Goal: Information Seeking & Learning: Learn about a topic

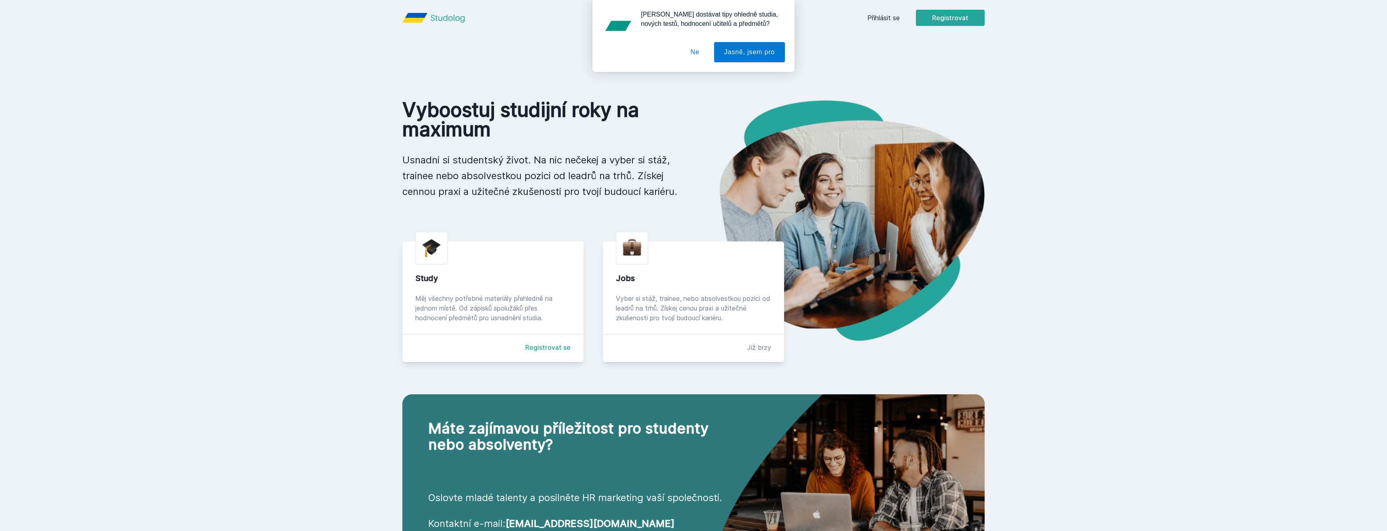
click at [884, 20] on div "[PERSON_NAME] dostávat tipy ohledně studia, nových testů, hodnocení učitelů a p…" at bounding box center [693, 36] width 1387 height 72
click at [701, 51] on button "Ne" at bounding box center [695, 52] width 29 height 20
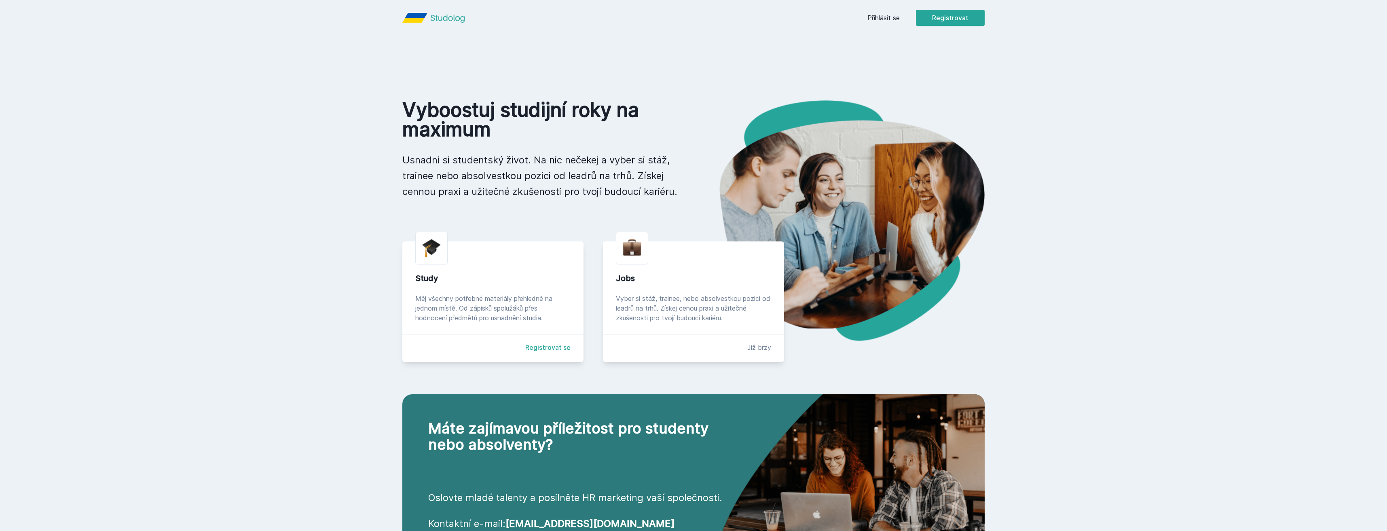
click at [885, 21] on link "Přihlásit se" at bounding box center [884, 18] width 32 height 10
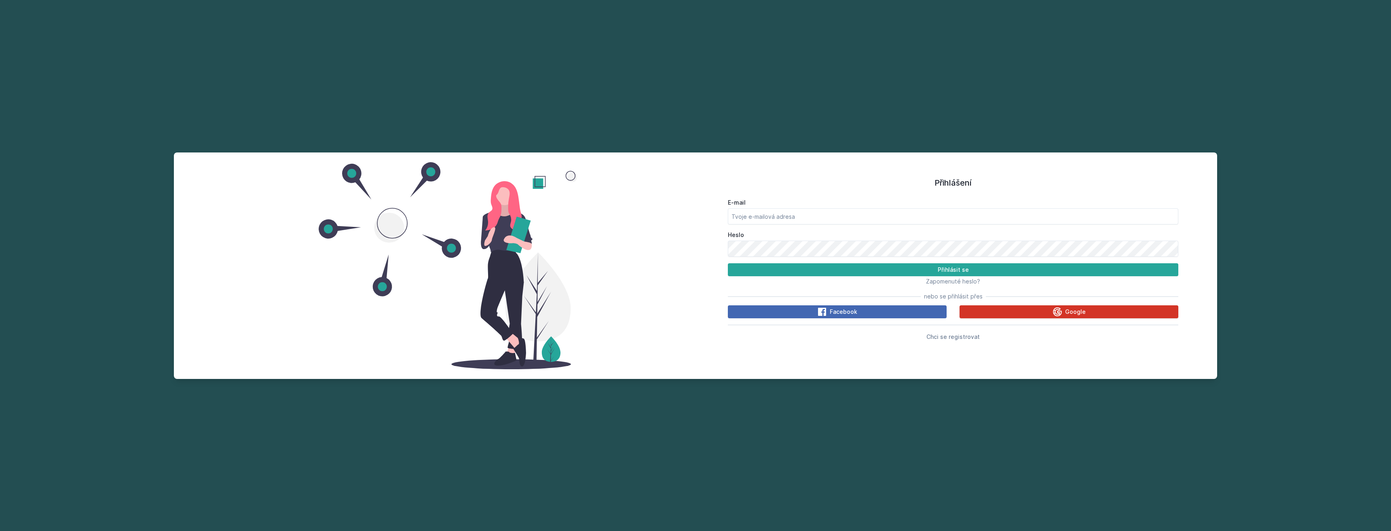
click at [1035, 307] on button "Google" at bounding box center [1069, 311] width 219 height 13
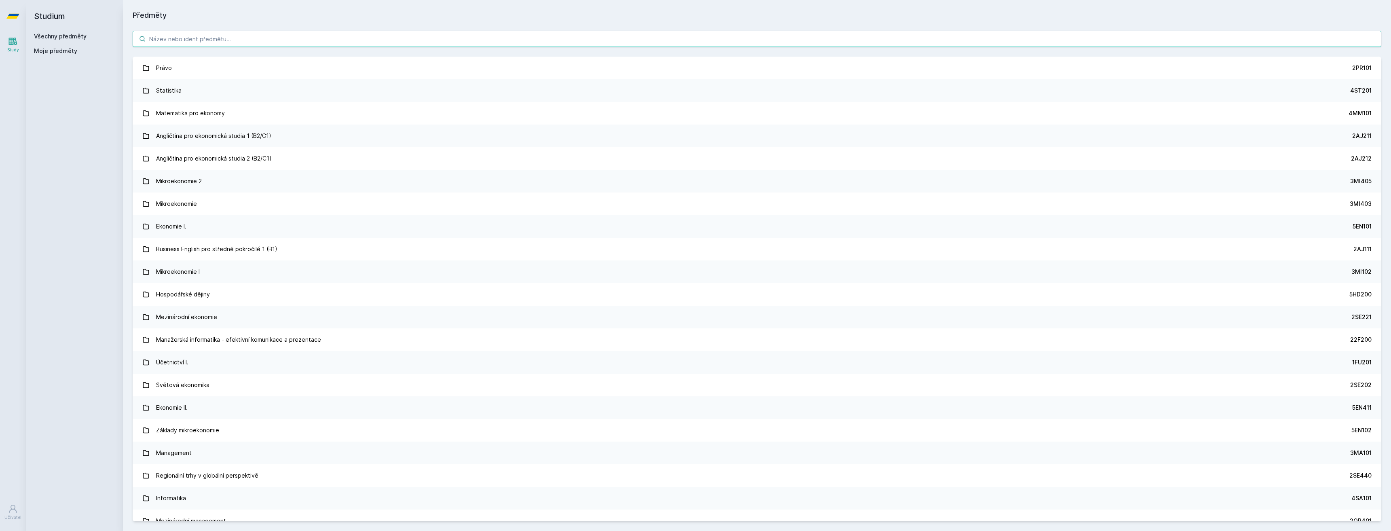
click at [207, 39] on input "search" at bounding box center [757, 39] width 1249 height 16
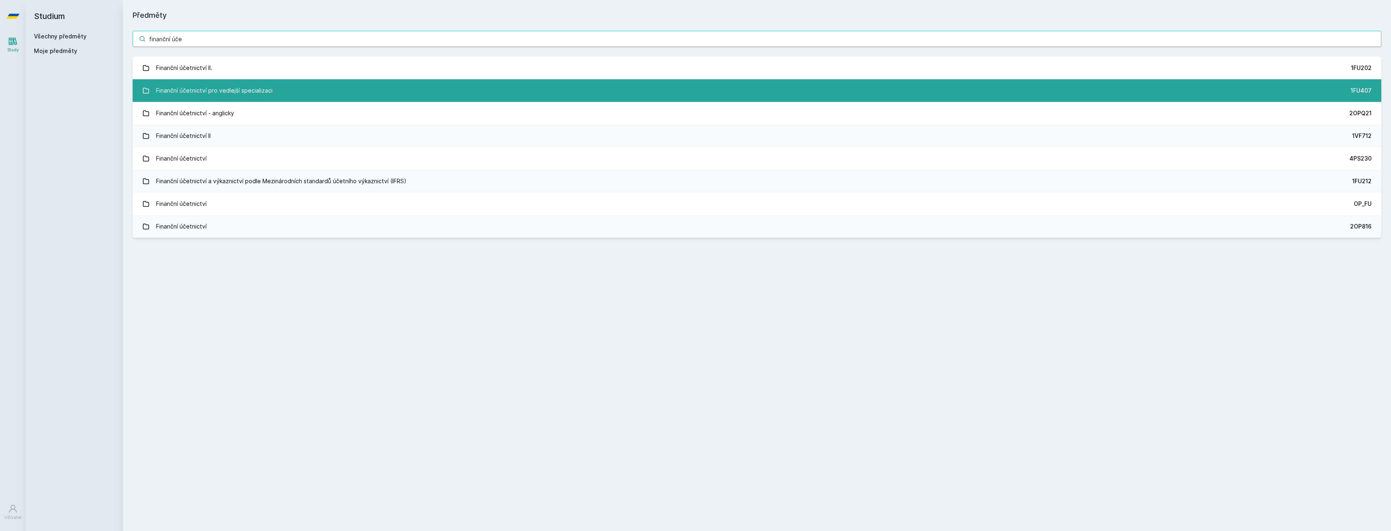
type input "finanční úče"
click at [218, 95] on div "Finanční účetnictví pro vedlejší specializaci" at bounding box center [214, 91] width 116 height 16
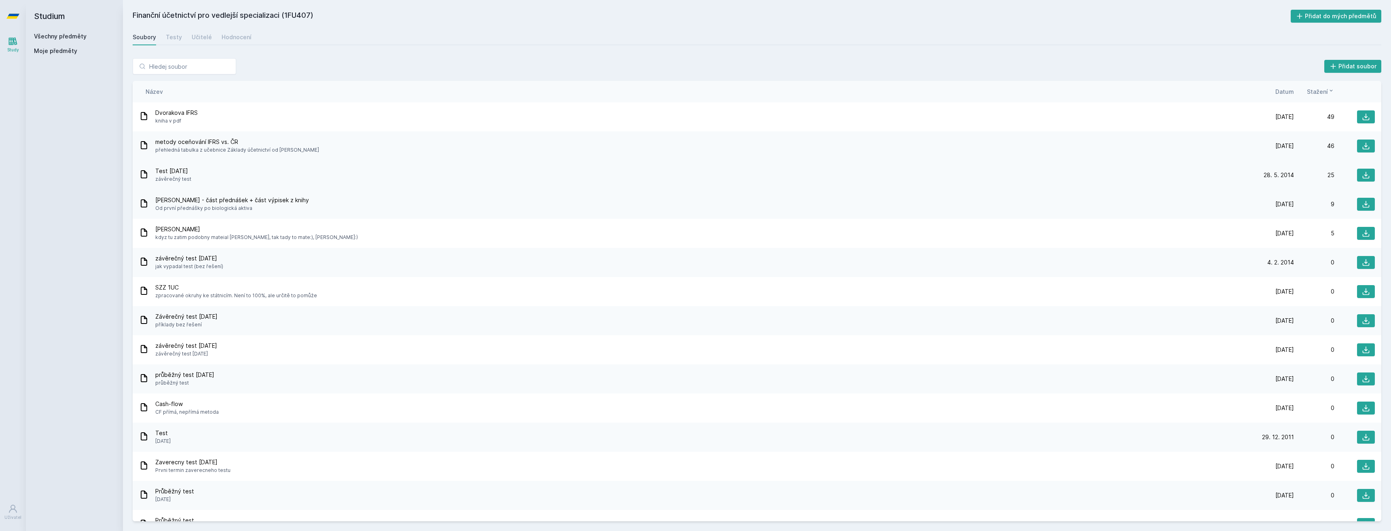
click at [208, 171] on div "Test 28.5.2014 závěrečný test" at bounding box center [696, 175] width 1115 height 16
click at [1362, 173] on icon at bounding box center [1366, 175] width 8 height 8
click at [1363, 233] on icon at bounding box center [1366, 233] width 7 height 7
click at [1369, 116] on button at bounding box center [1366, 116] width 18 height 13
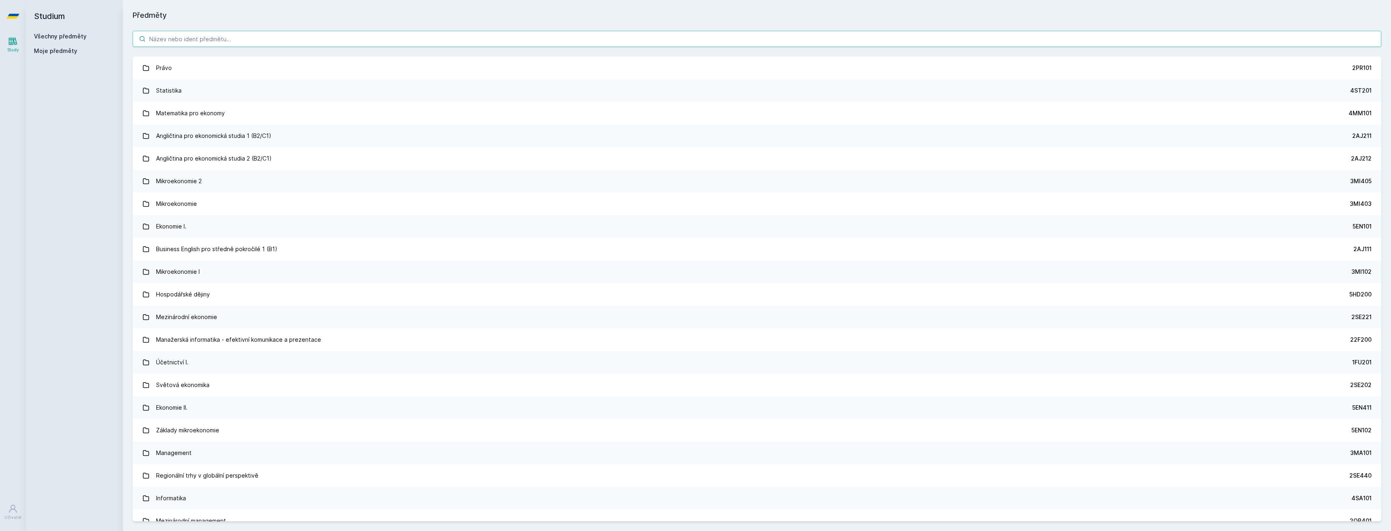
click at [181, 42] on input "search" at bounding box center [757, 39] width 1249 height 16
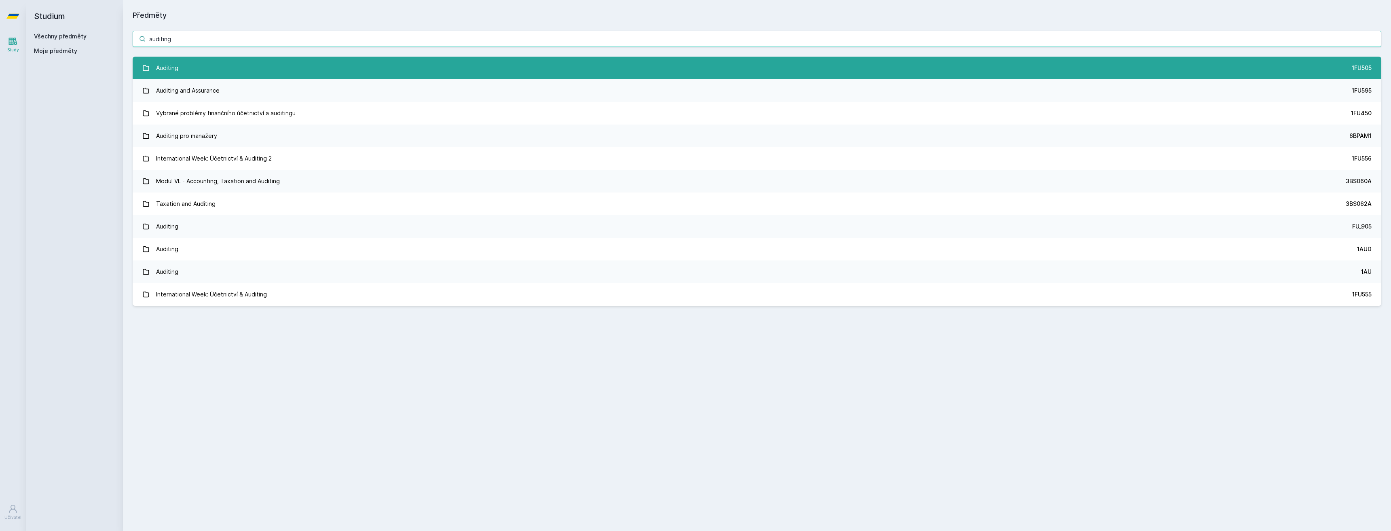
type input "auditing"
click at [199, 72] on link "Auditing 1FU505" at bounding box center [757, 68] width 1249 height 23
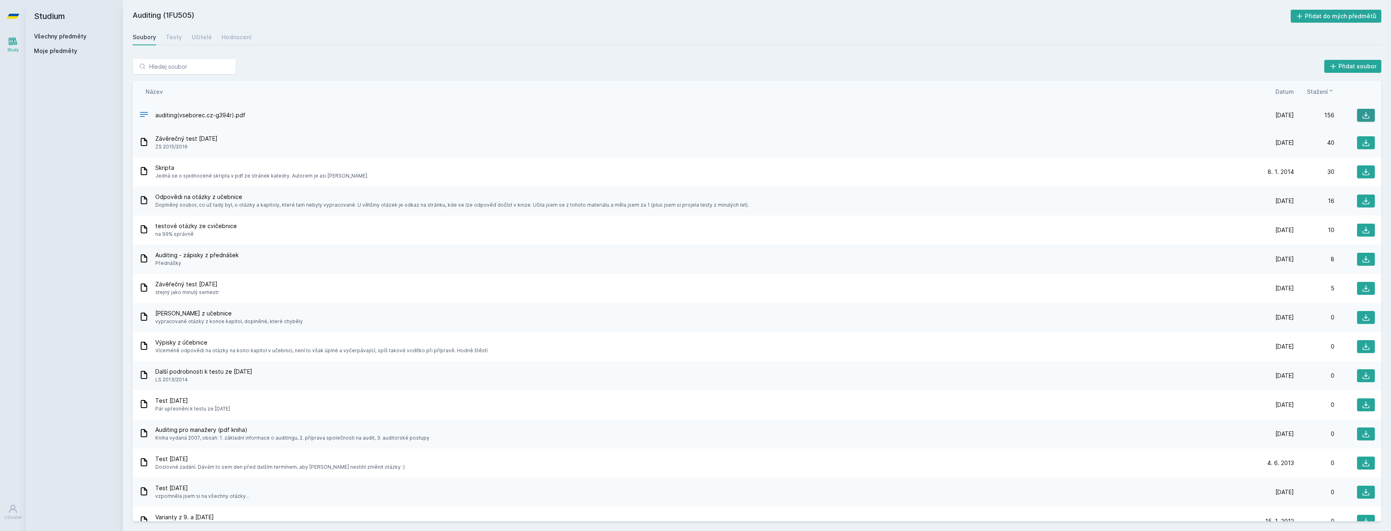
click at [1362, 112] on icon at bounding box center [1366, 115] width 8 height 8
click at [760, 30] on div "Soubory Testy Učitelé Hodnocení" at bounding box center [757, 37] width 1249 height 16
click at [1365, 141] on icon at bounding box center [1366, 143] width 8 height 8
click at [1362, 200] on icon at bounding box center [1366, 201] width 8 height 8
drag, startPoint x: 197, startPoint y: 138, endPoint x: 218, endPoint y: 144, distance: 21.5
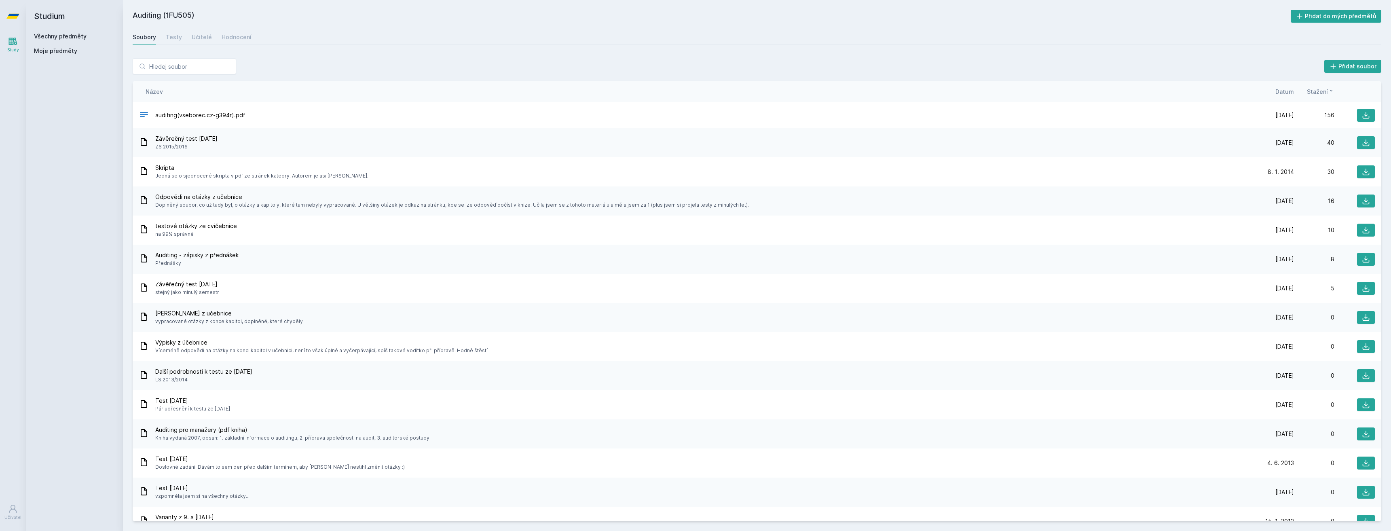
click at [218, 143] on div "Závěrečný test 19.1.2016 ZS 2015/2016" at bounding box center [186, 143] width 62 height 16
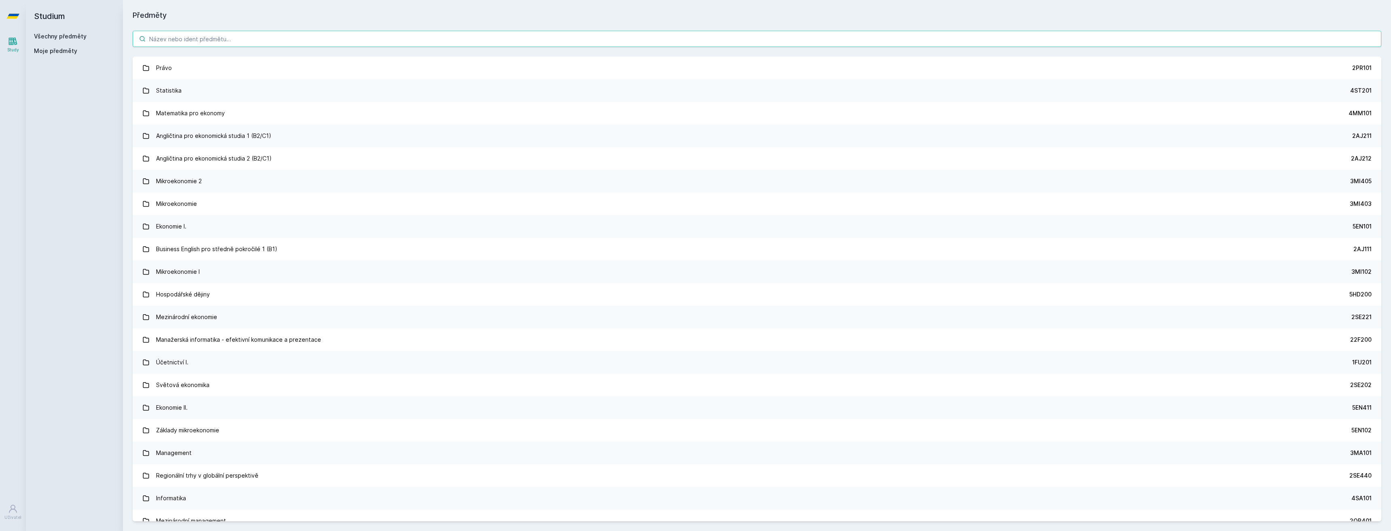
click at [185, 36] on input "search" at bounding box center [757, 39] width 1249 height 16
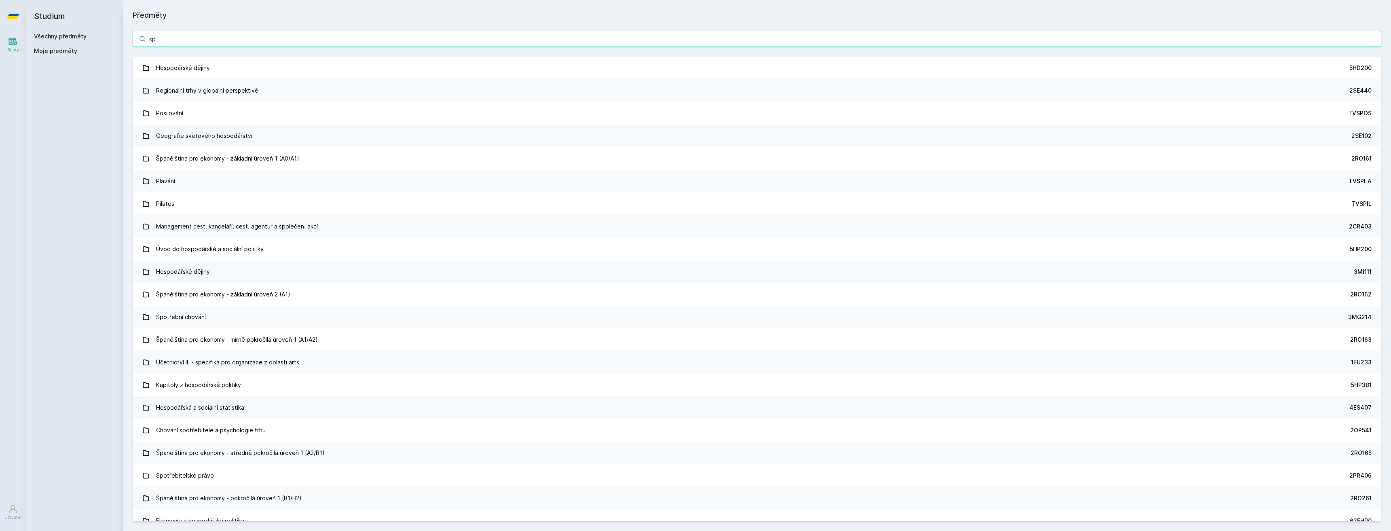
type input "s"
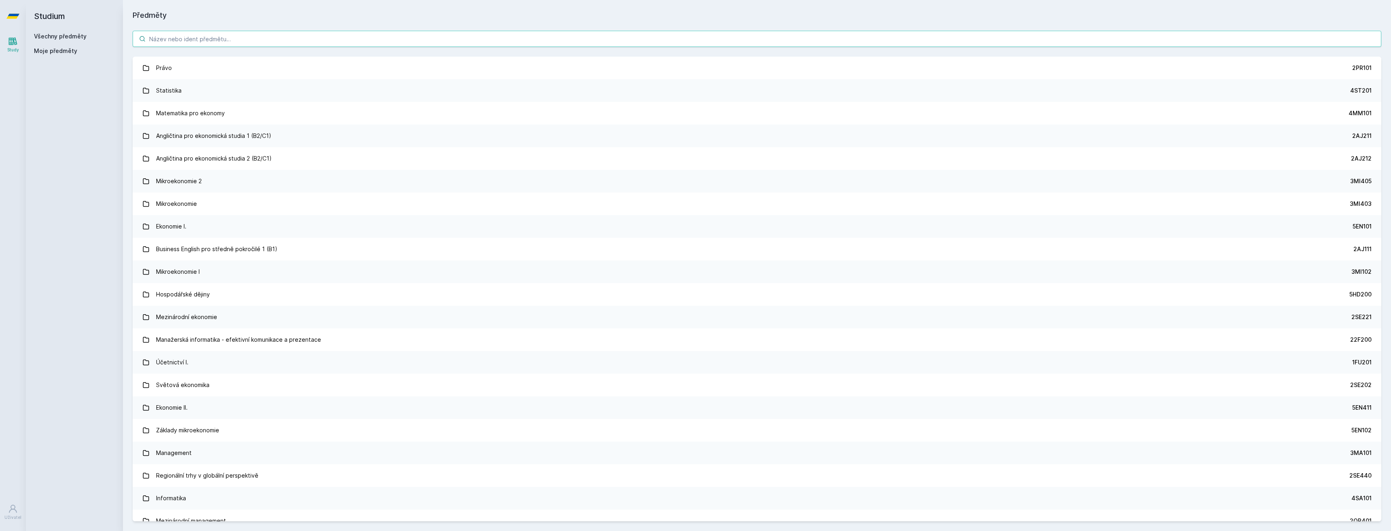
click at [216, 40] on input "search" at bounding box center [757, 39] width 1249 height 16
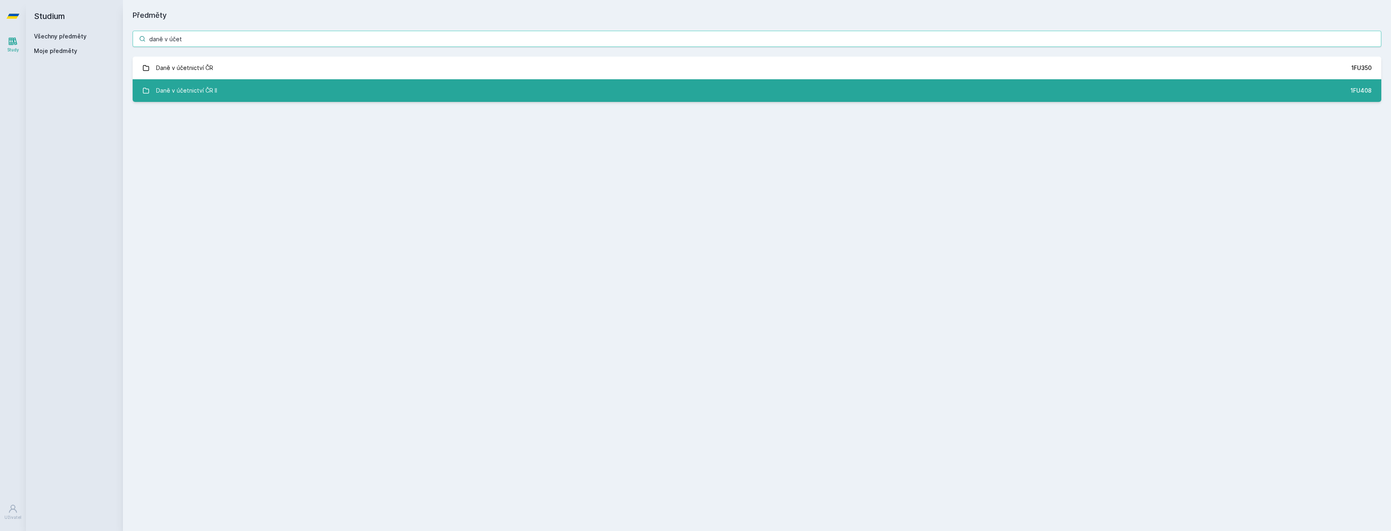
type input "daně v účet"
click at [232, 93] on link "Daně v účetnictví ČR II 1FU408" at bounding box center [757, 90] width 1249 height 23
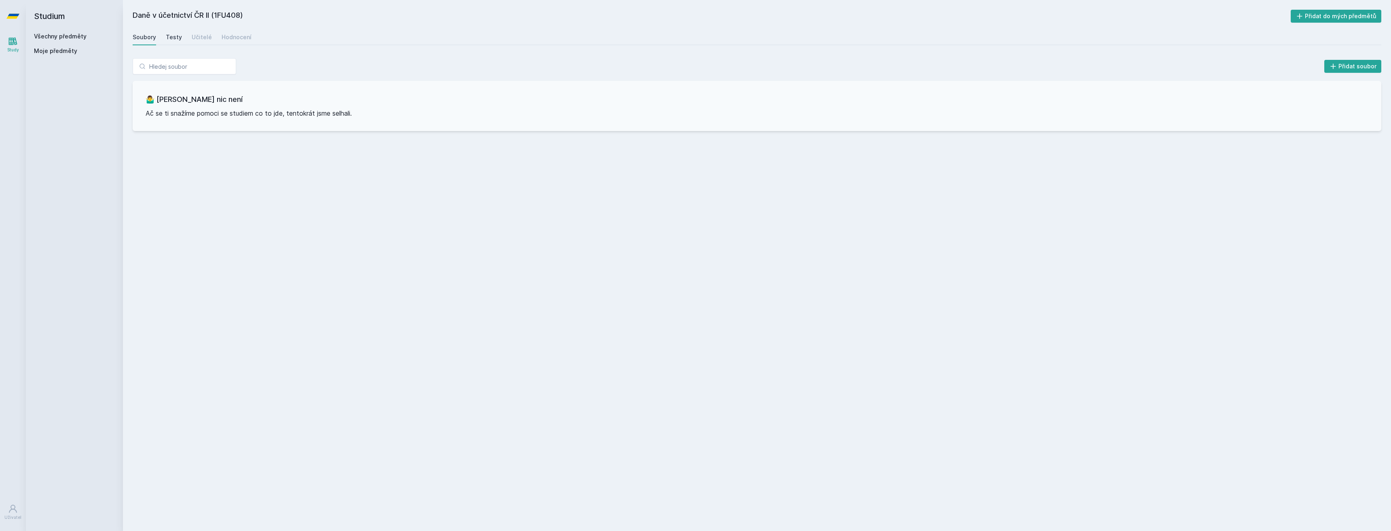
click at [172, 40] on div "Testy" at bounding box center [174, 37] width 16 height 8
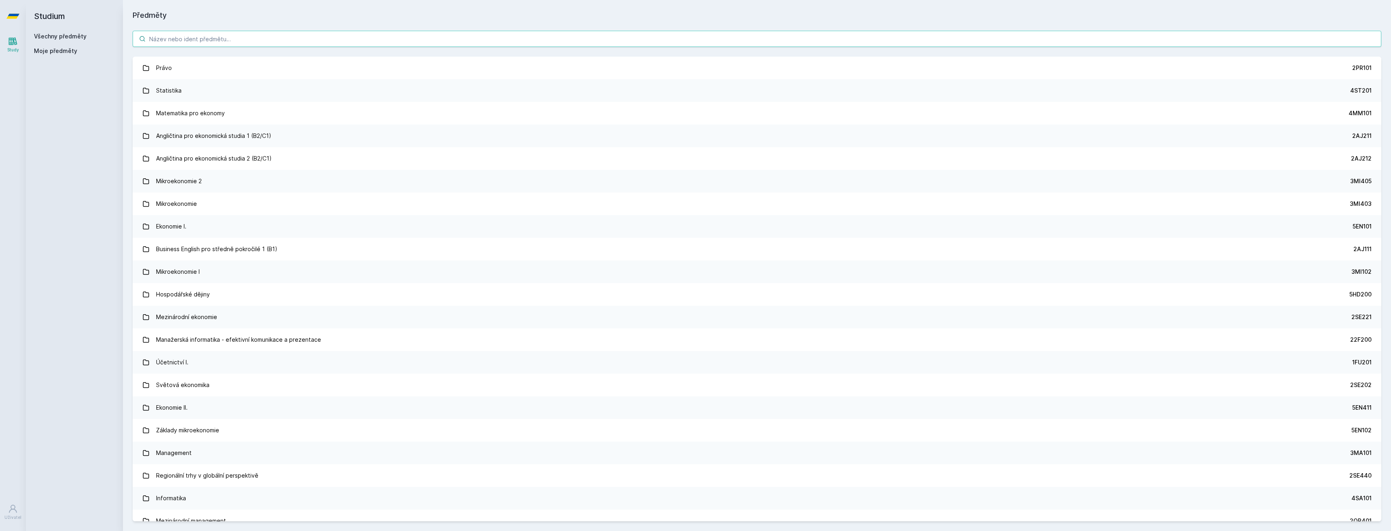
click at [178, 41] on input "search" at bounding box center [757, 39] width 1249 height 16
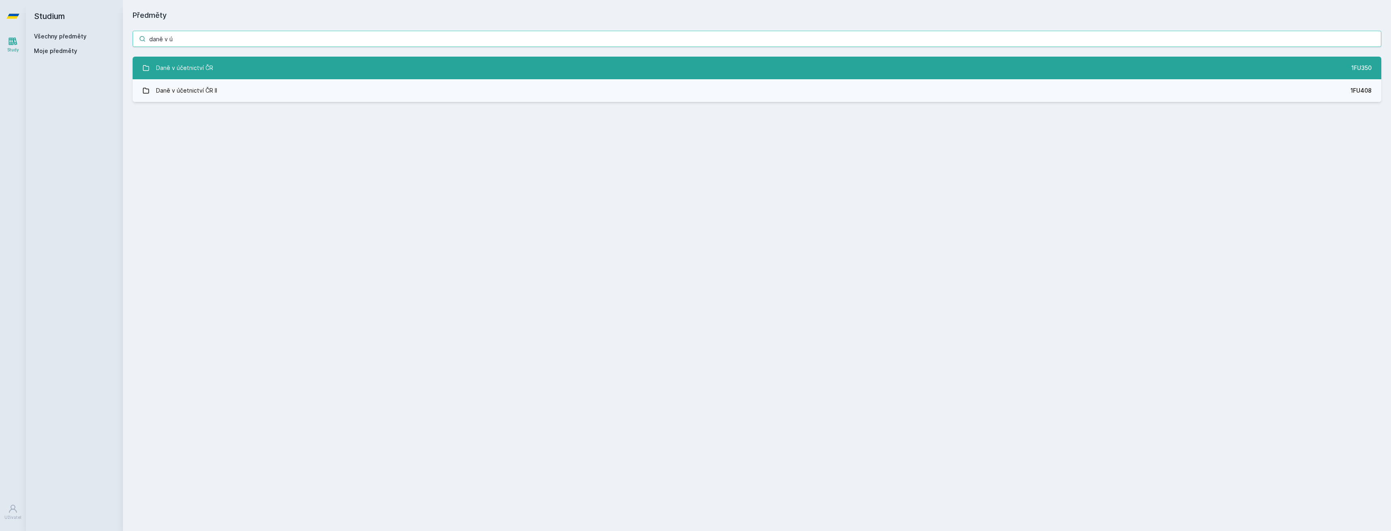
type input "daně v ú"
click at [198, 70] on div "Daně v účetnictví ČR" at bounding box center [184, 68] width 57 height 16
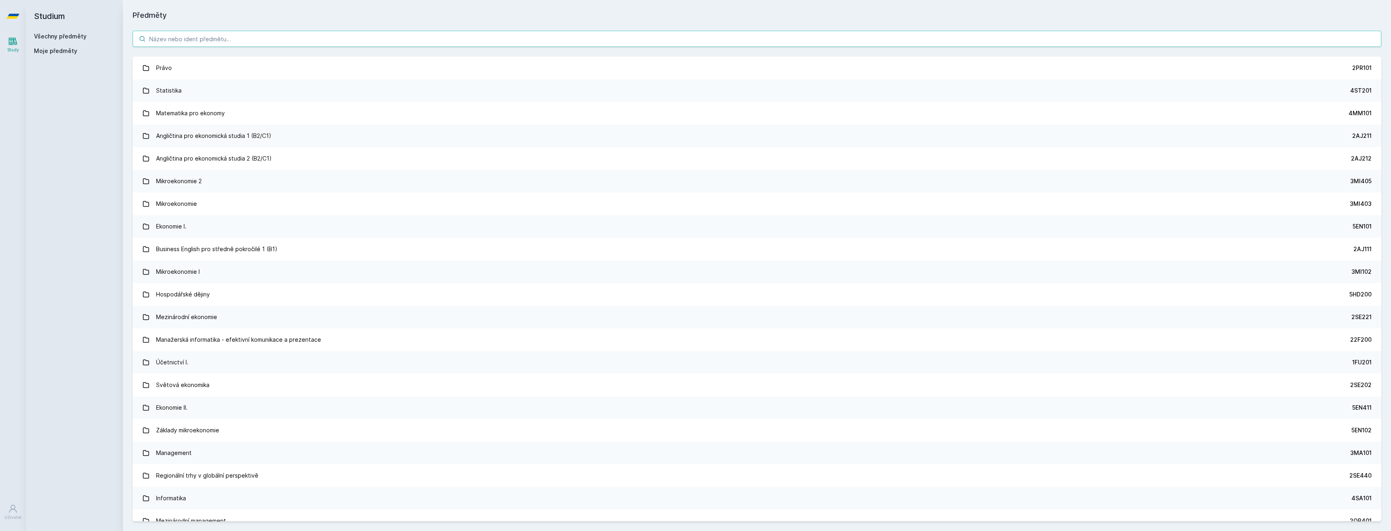
click at [184, 40] on input "search" at bounding box center [757, 39] width 1249 height 16
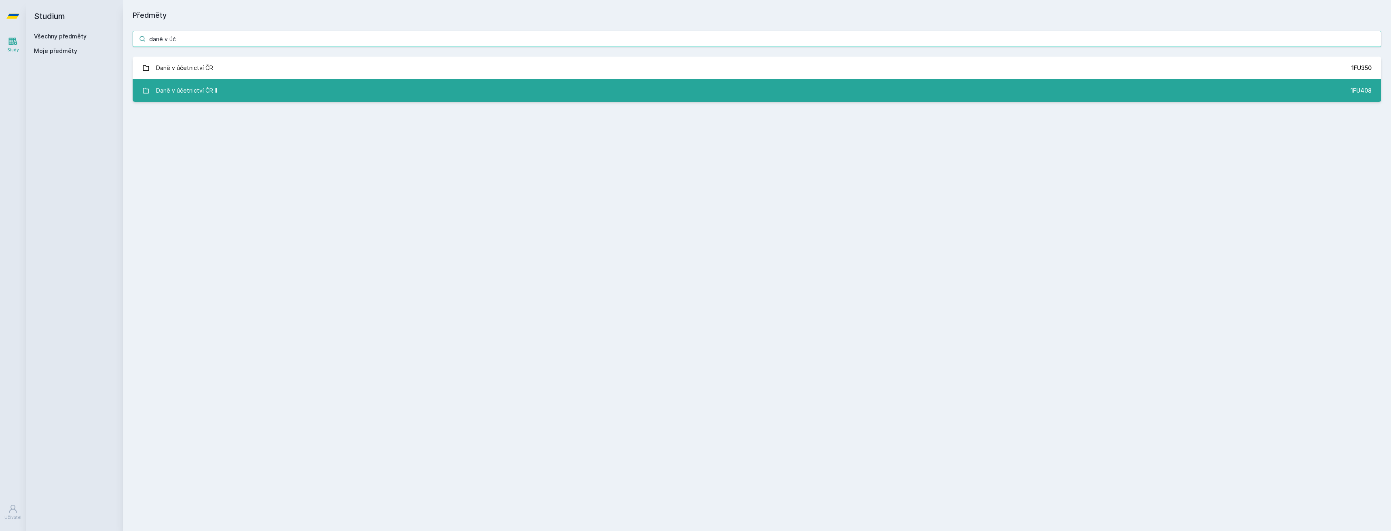
type input "daně v úč"
click at [197, 94] on div "Daně v účetnictví ČR II" at bounding box center [186, 91] width 61 height 16
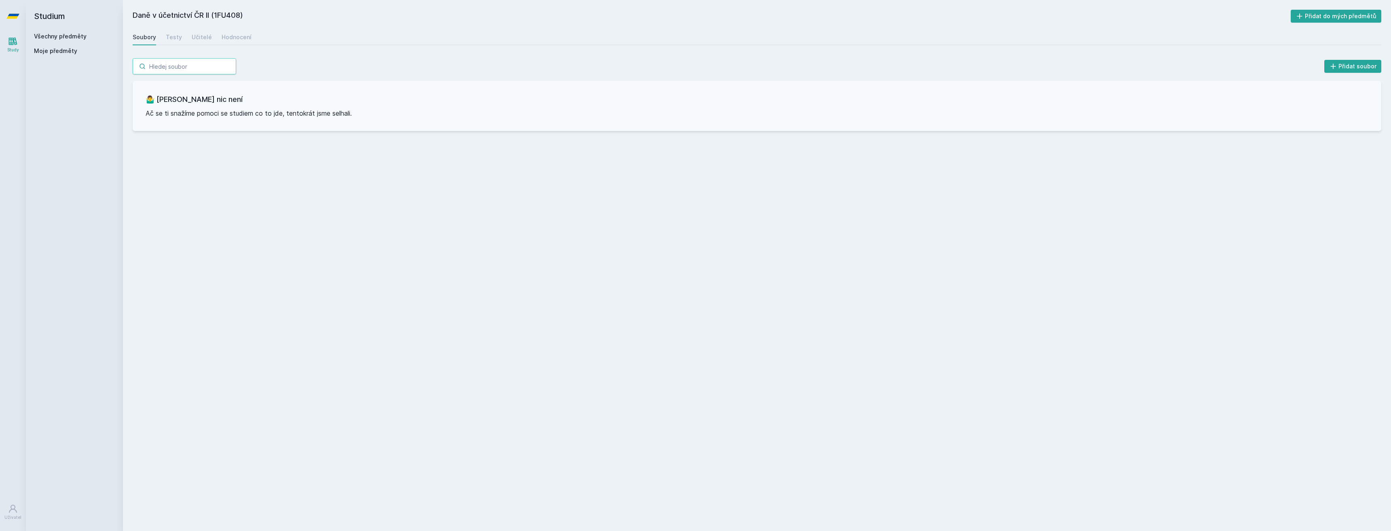
click at [154, 72] on input "search" at bounding box center [185, 66] width 104 height 16
click at [163, 67] on input "search" at bounding box center [185, 66] width 104 height 16
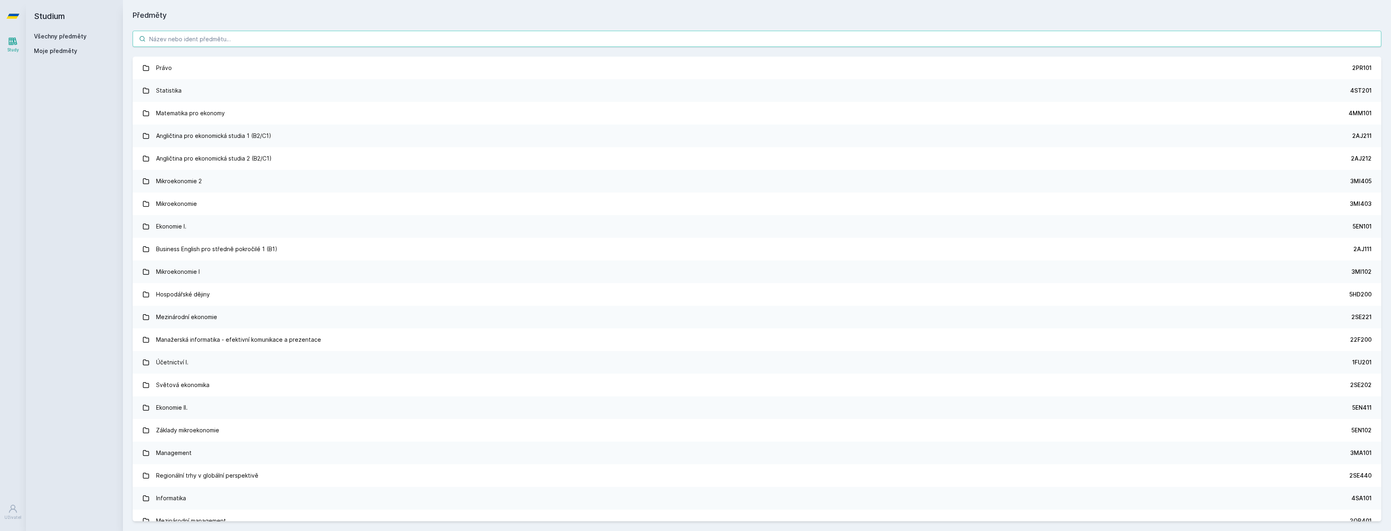
click at [202, 37] on input "search" at bounding box center [757, 39] width 1249 height 16
type input "f"
